Goal: Task Accomplishment & Management: Use online tool/utility

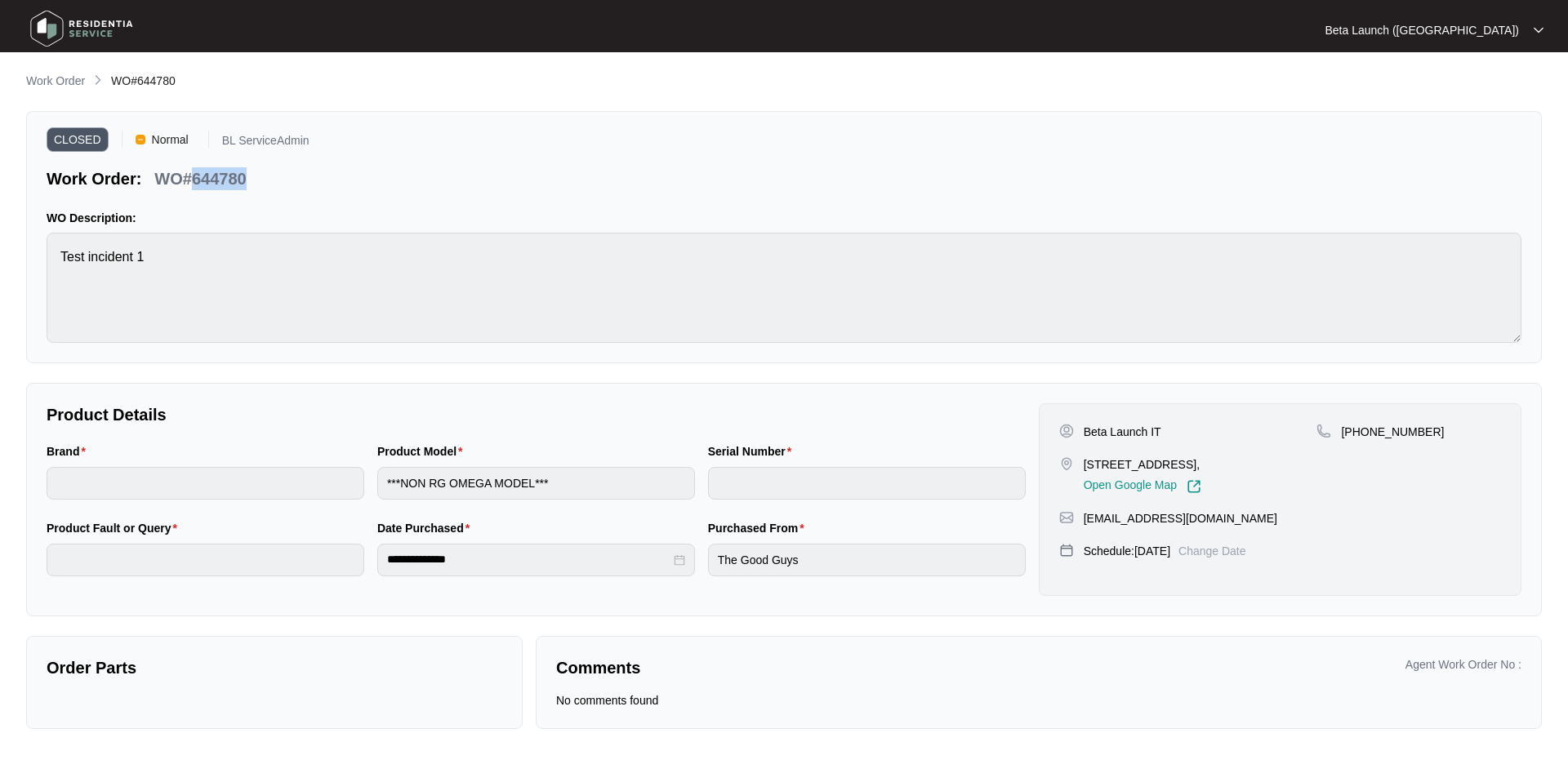
drag, startPoint x: 293, startPoint y: 178, endPoint x: 196, endPoint y: 181, distance: 97.0
click at [196, 181] on div "Work Order: WO#644780" at bounding box center [177, 176] width 263 height 29
copy p "644780"
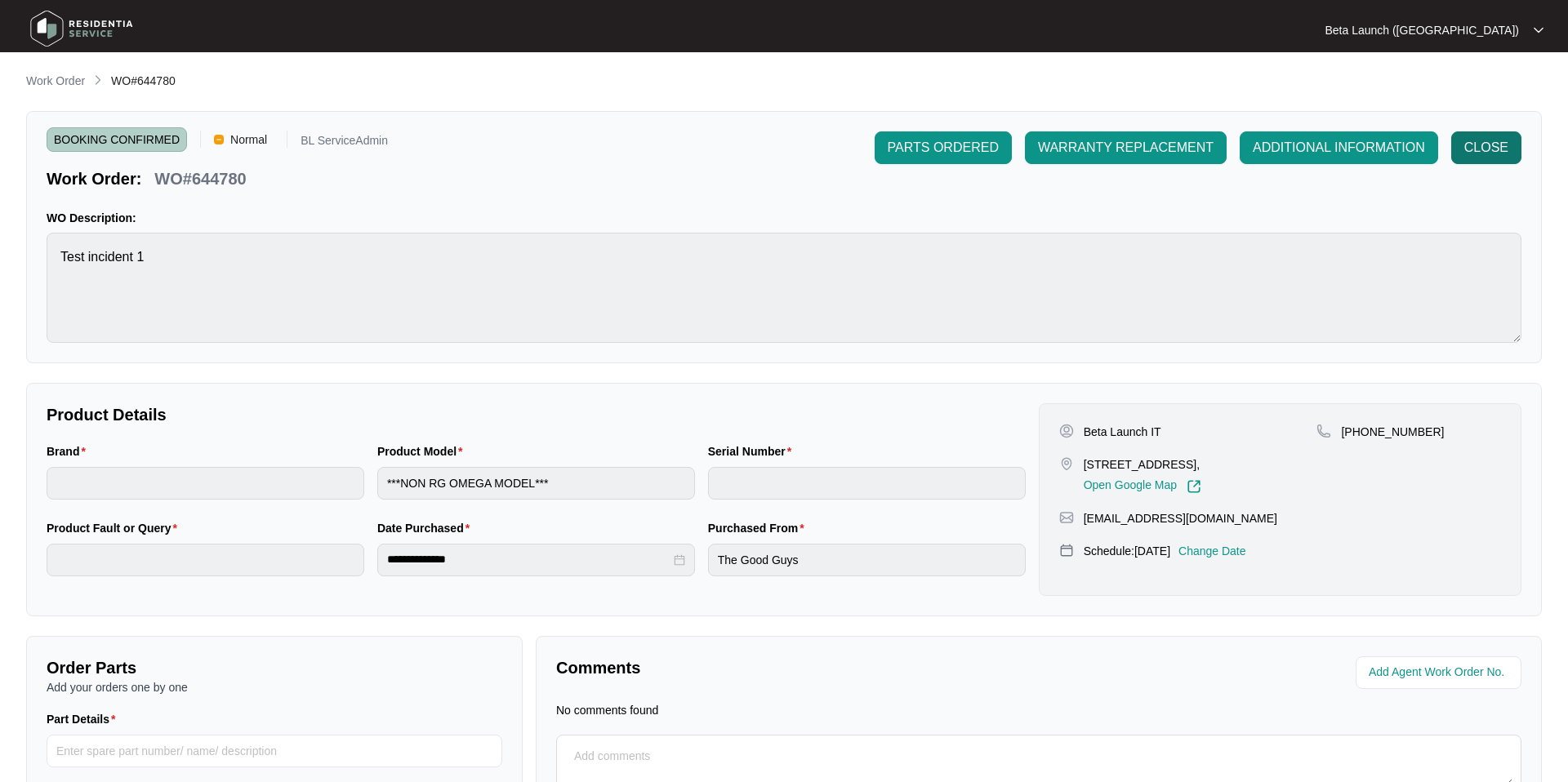
click at [1501, 148] on span "CLOSE" at bounding box center [1486, 148] width 44 height 20
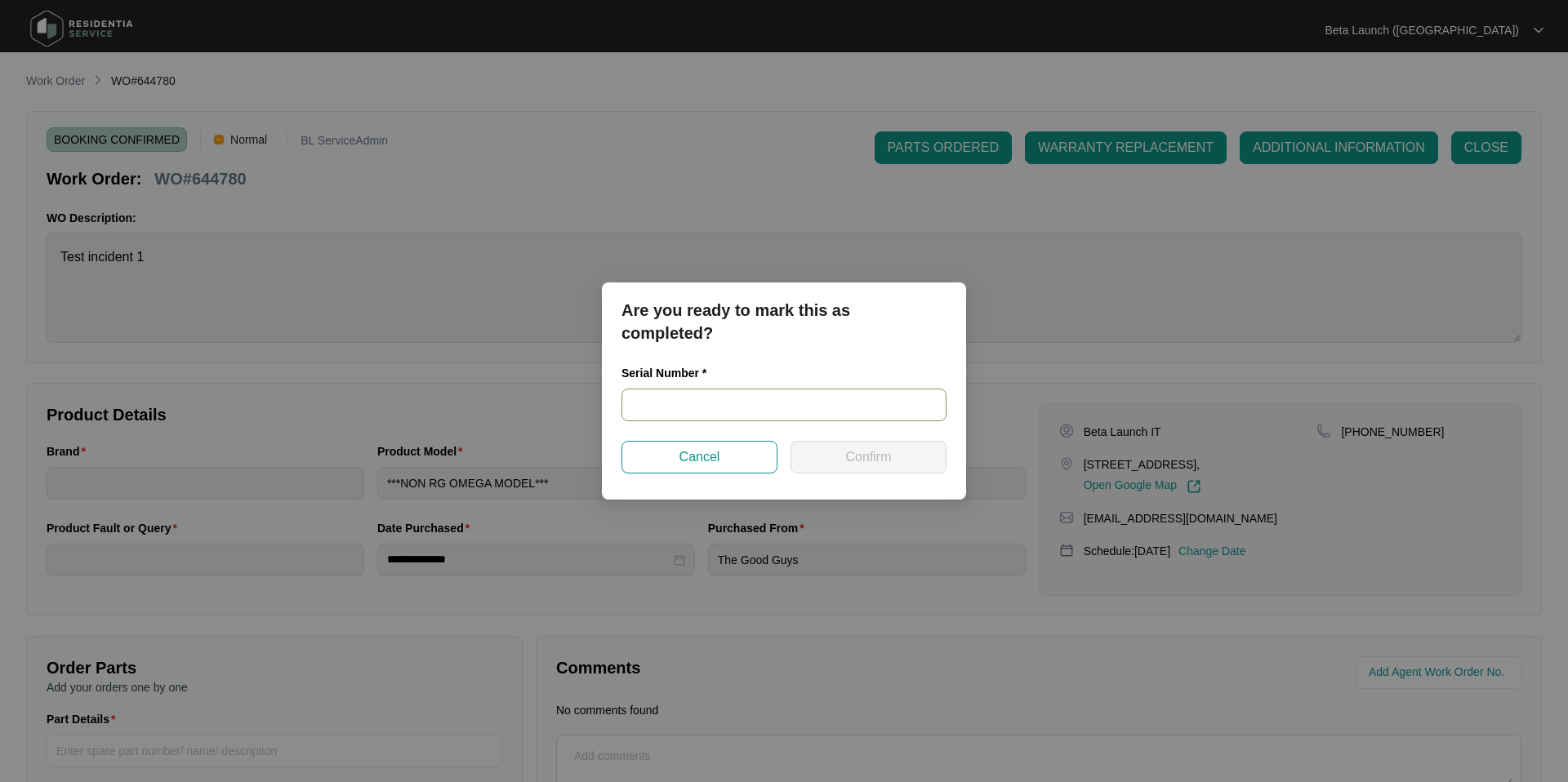
click at [668, 402] on input "text" at bounding box center [784, 405] width 325 height 33
type input "TEST13123"
click at [883, 471] on button "Confirm" at bounding box center [868, 457] width 156 height 33
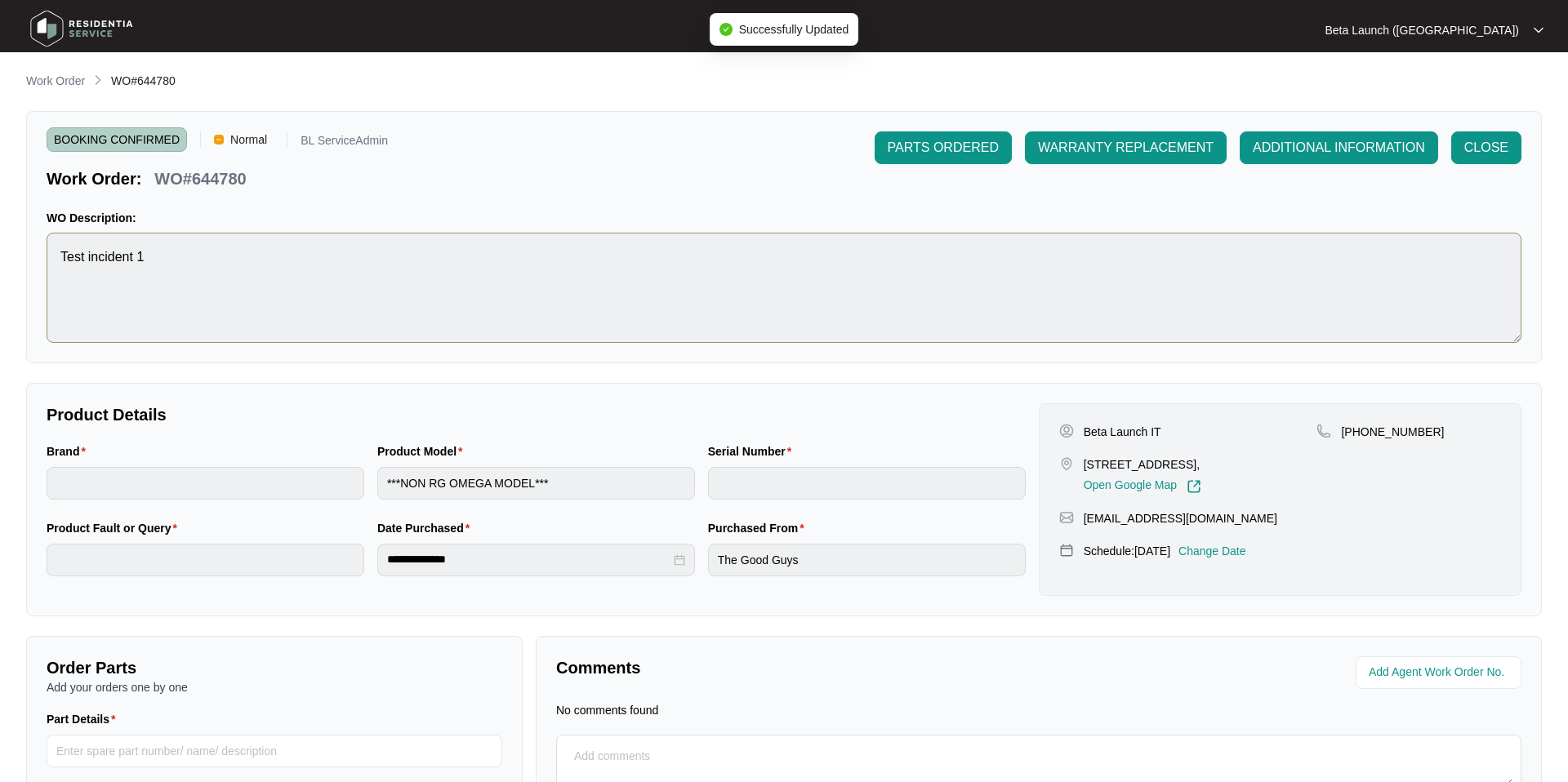
type input "TEST13123"
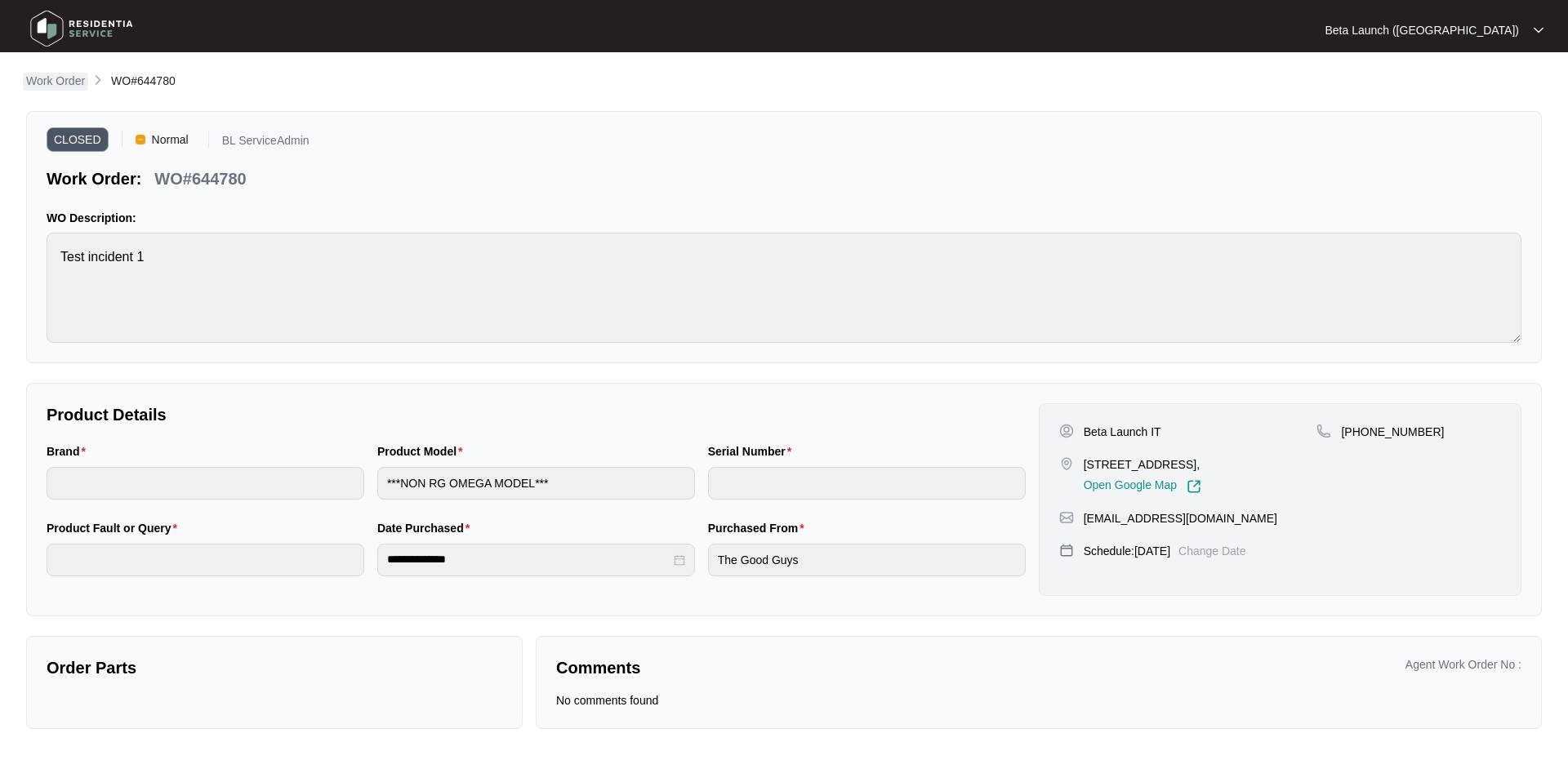
click at [77, 82] on p "Work Order" at bounding box center [55, 81] width 59 height 16
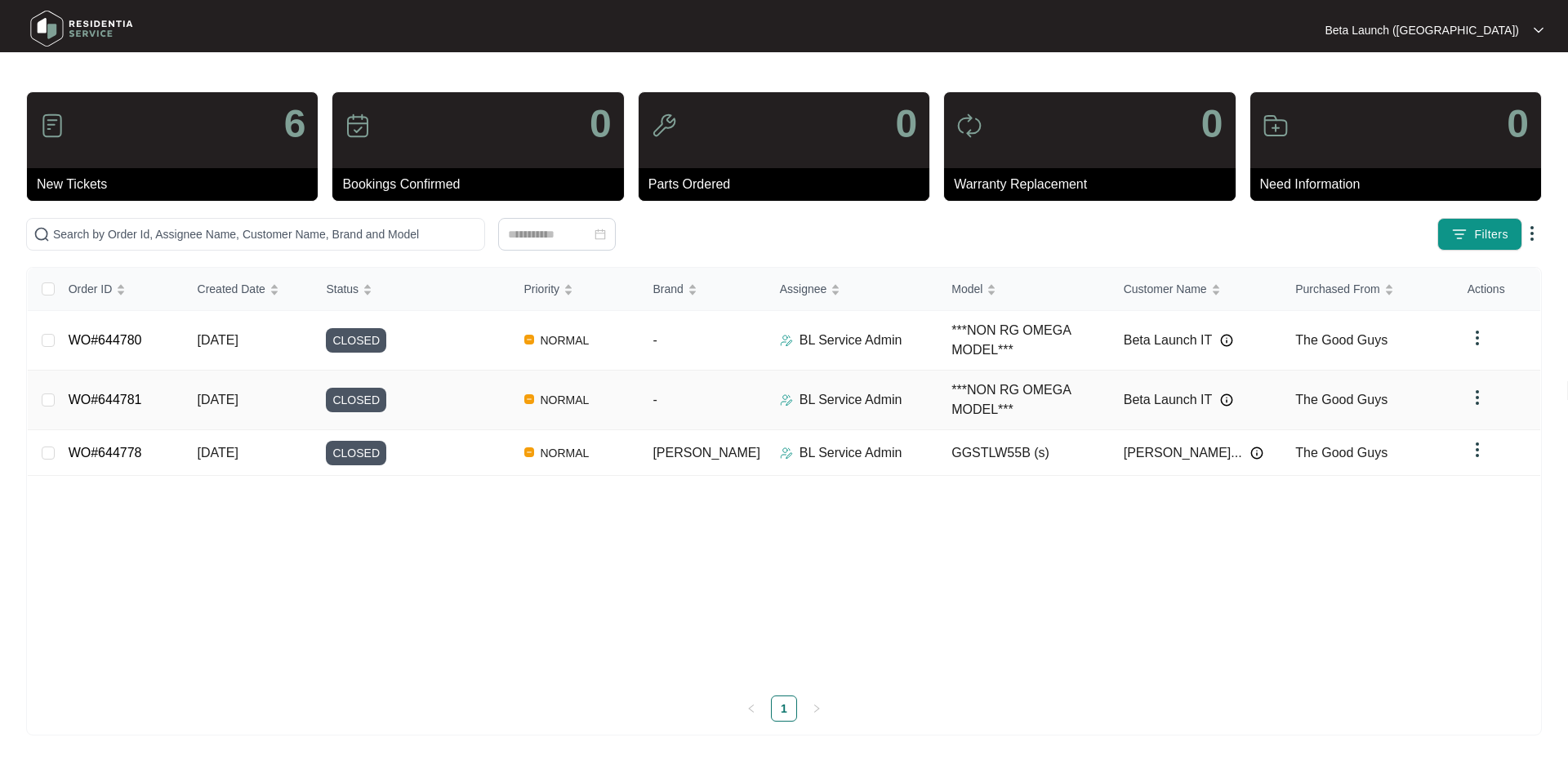
click at [126, 404] on link "WO#644781" at bounding box center [105, 399] width 73 height 14
click at [133, 344] on link "WO#644780" at bounding box center [105, 340] width 73 height 14
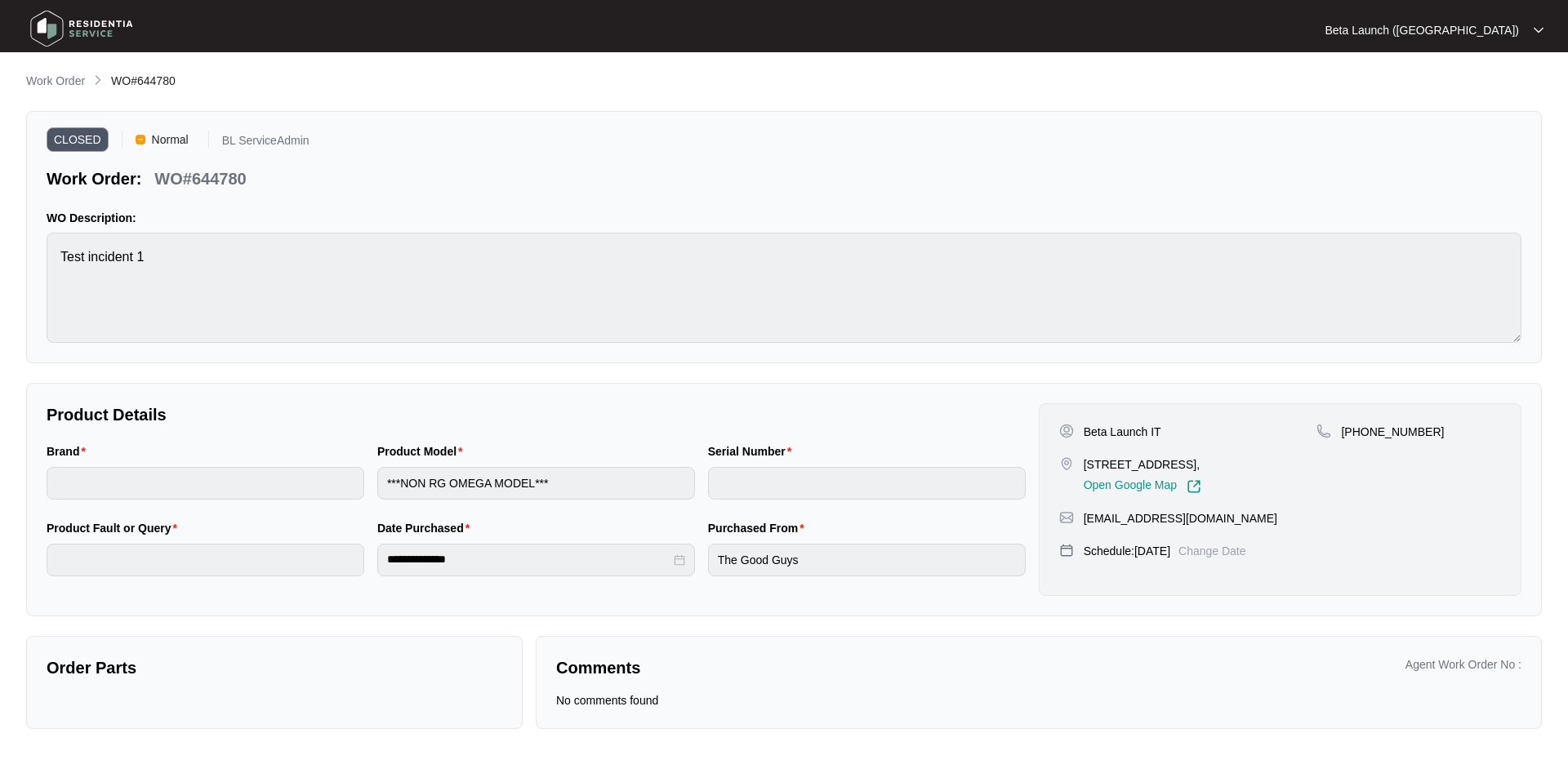
click at [542, 349] on div "CLOSED Normal BL ServiceAdmin Work Order: WO#644780 WO Description: Test incide…" at bounding box center [784, 238] width 1516 height 252
click at [1041, 179] on div "CLOSED Normal BL ServiceAdmin Work Order: WO#644780" at bounding box center [783, 160] width 1475 height 59
click at [1076, 184] on div "CLOSED Normal BL ServiceAdmin Work Order: WO#644780" at bounding box center [783, 160] width 1475 height 59
